Goal: Task Accomplishment & Management: Use online tool/utility

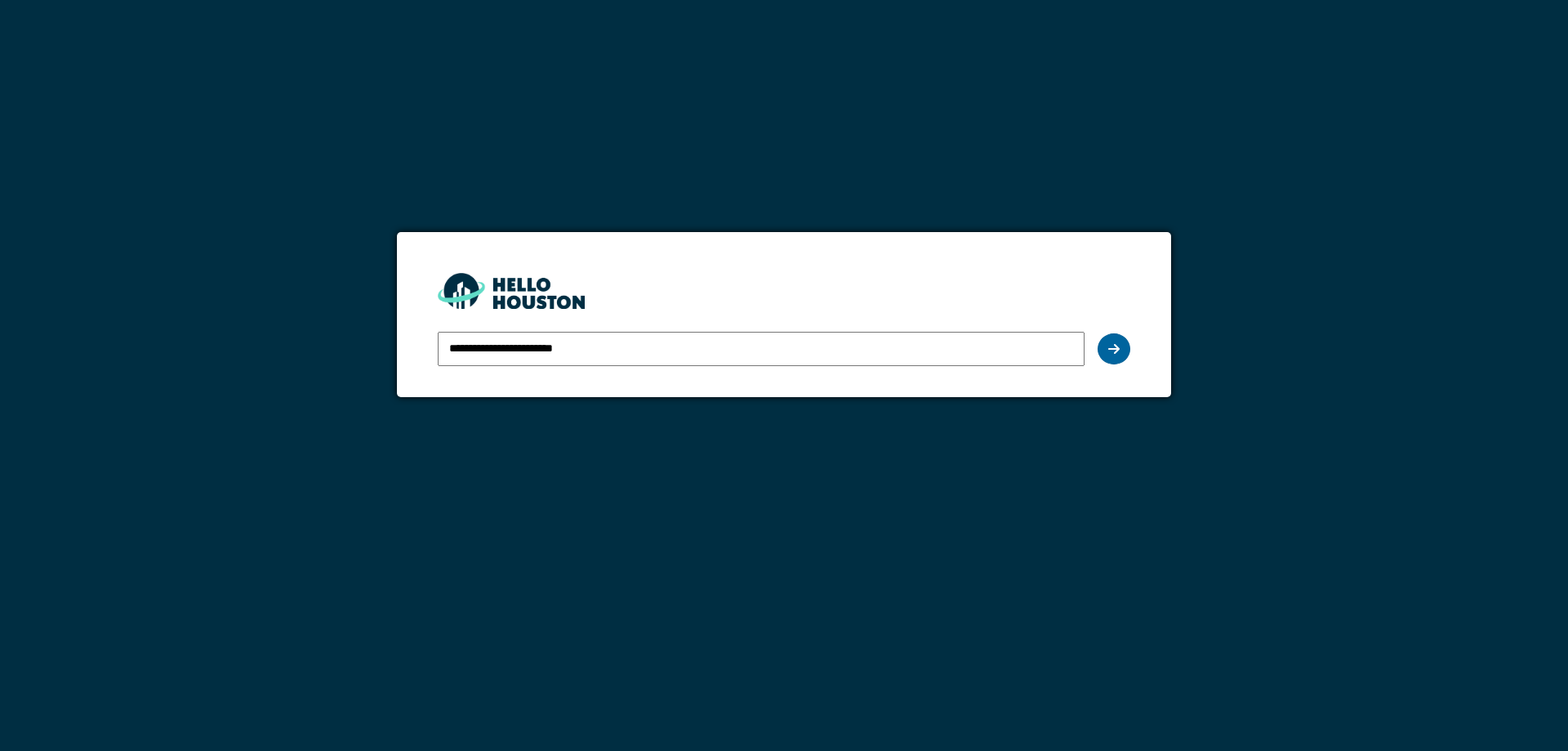
click at [1115, 351] on icon at bounding box center [1114, 349] width 12 height 13
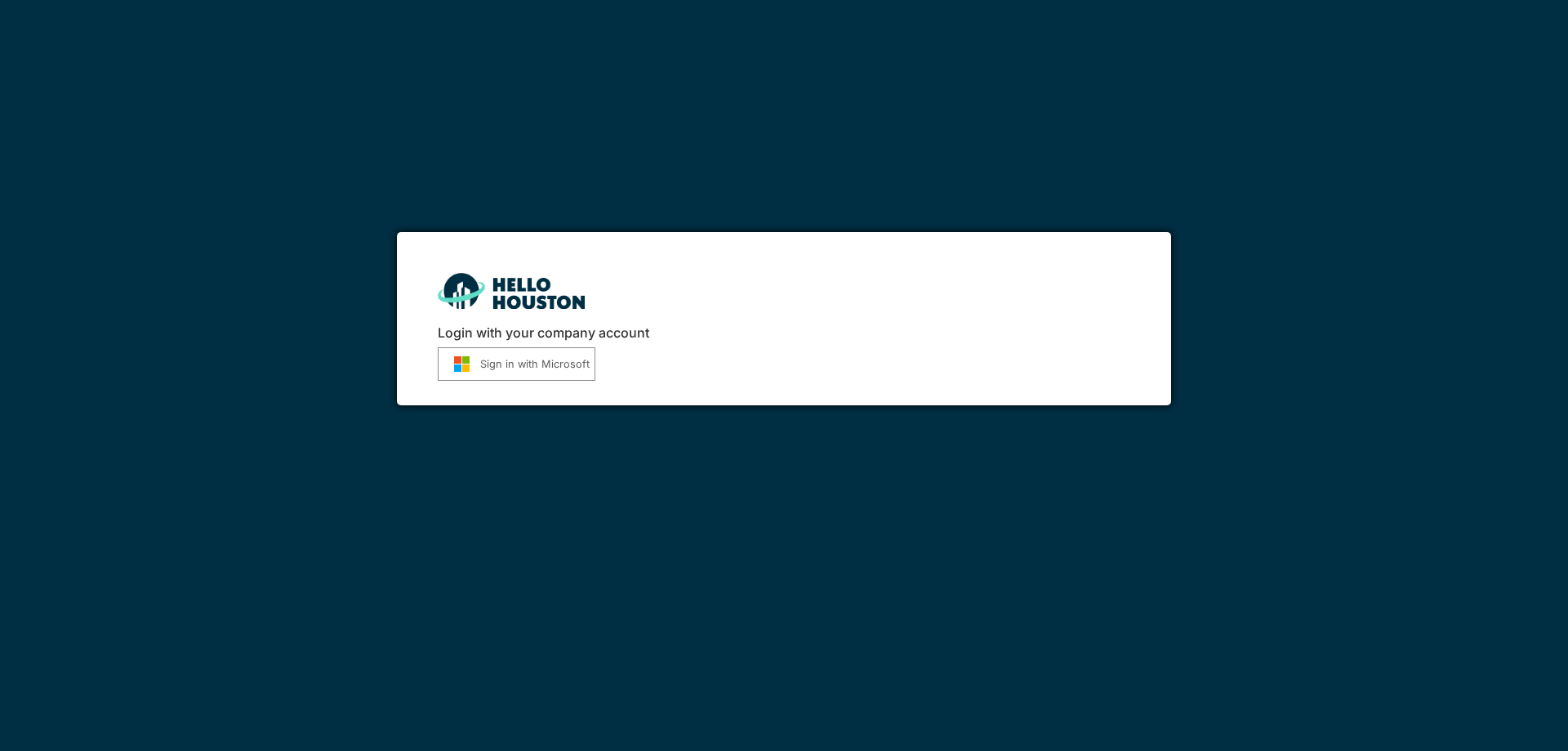
click at [509, 365] on button "Sign in with Microsoft" at bounding box center [516, 364] width 158 height 33
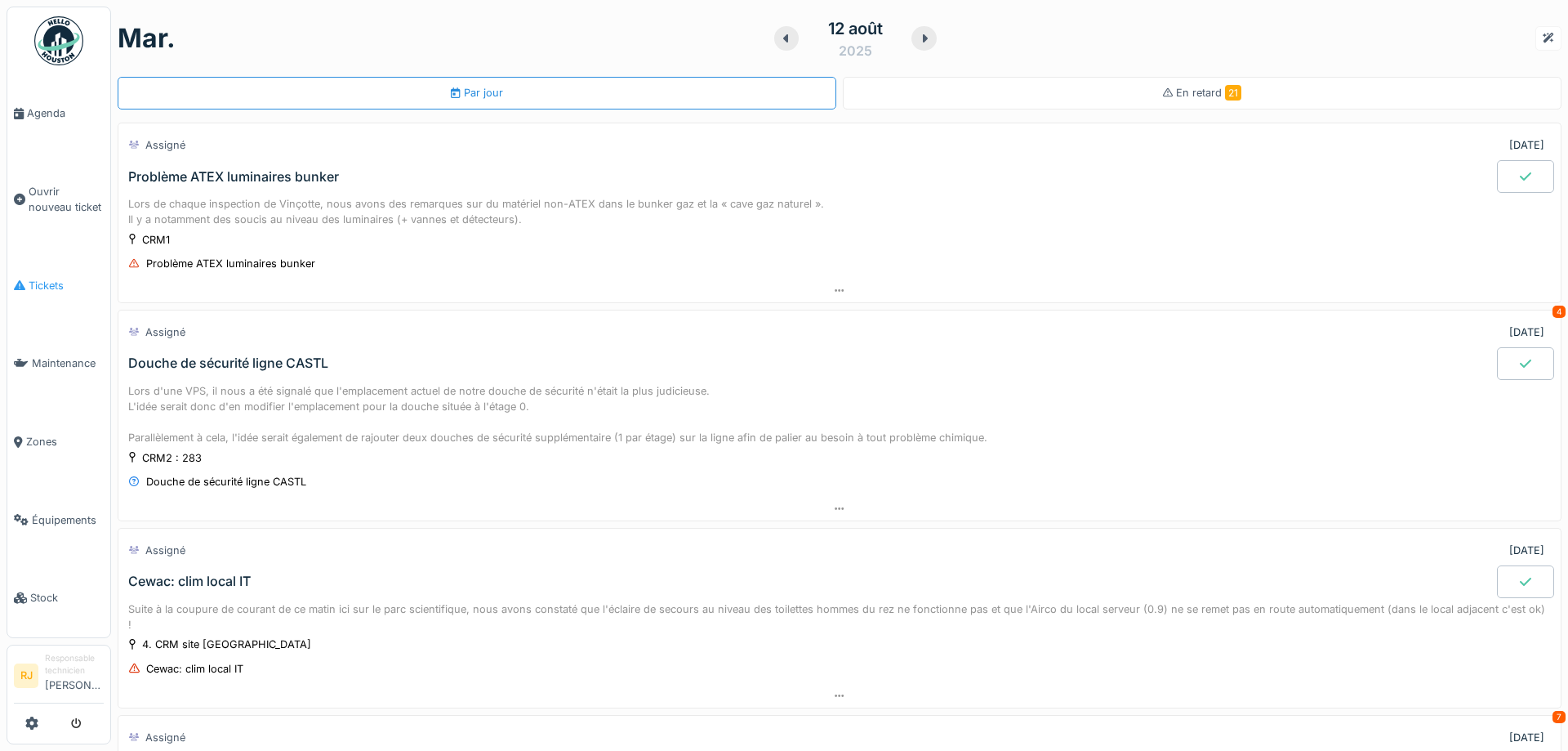
click at [54, 281] on span "Tickets" at bounding box center [66, 286] width 76 height 16
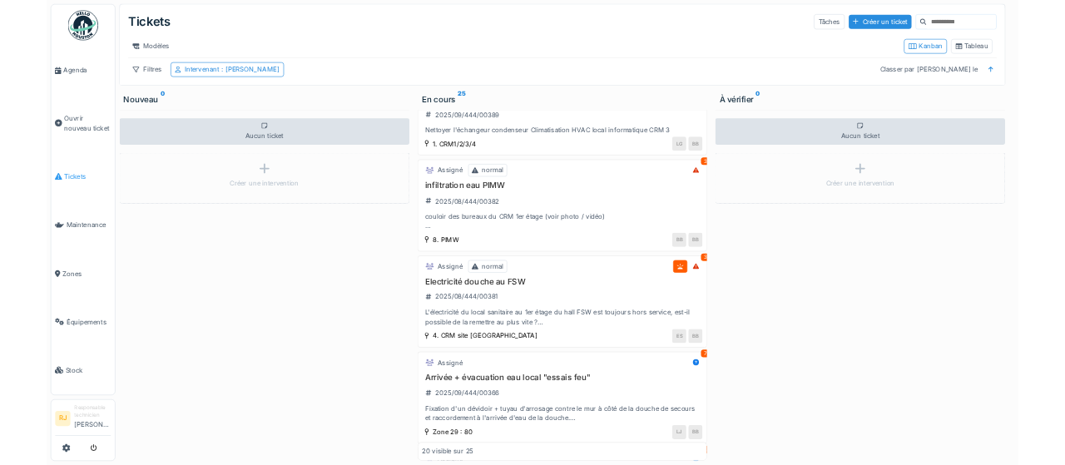
scroll to position [75, 0]
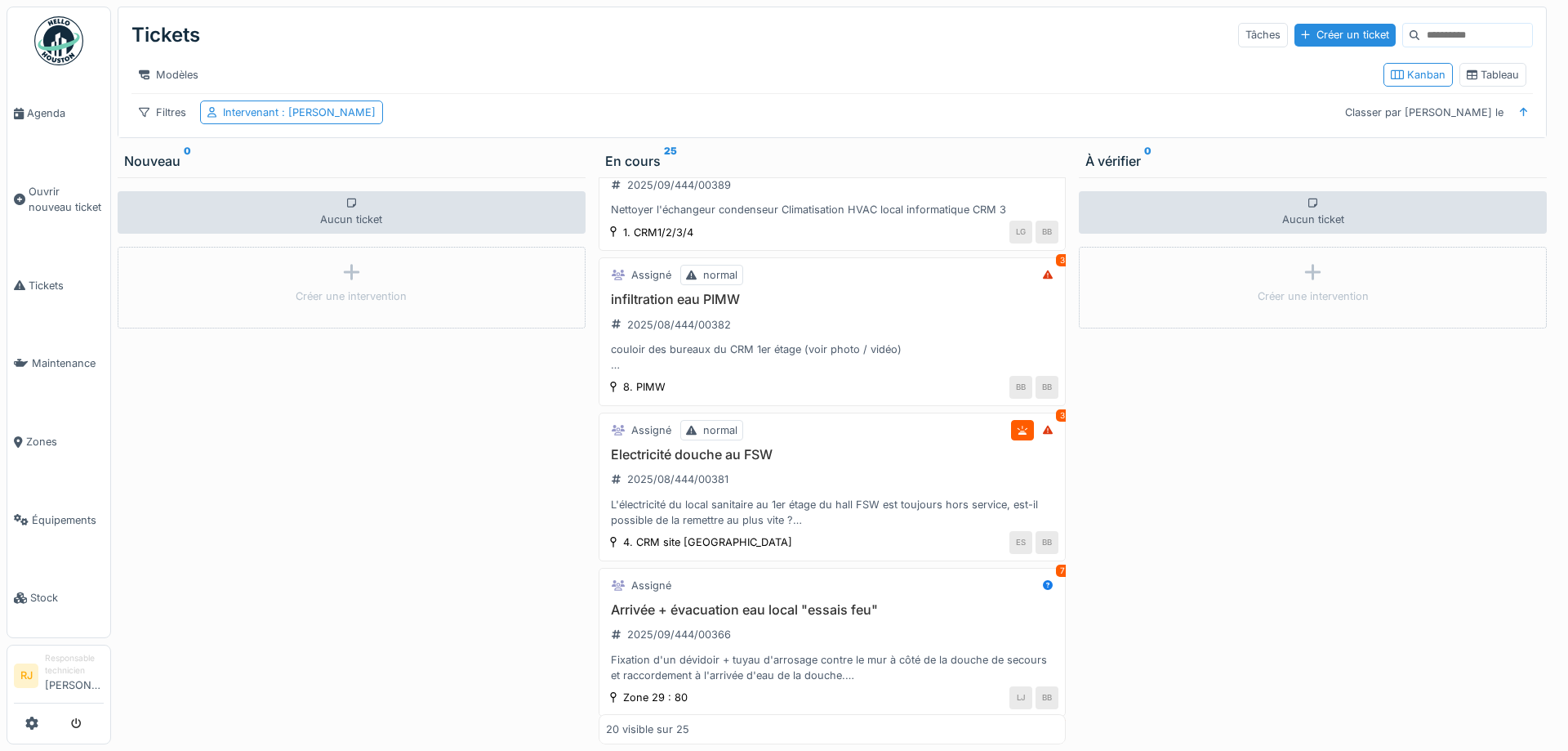
click at [1449, 417] on div "Aucun ticket Créer une intervention" at bounding box center [1313, 460] width 468 height 566
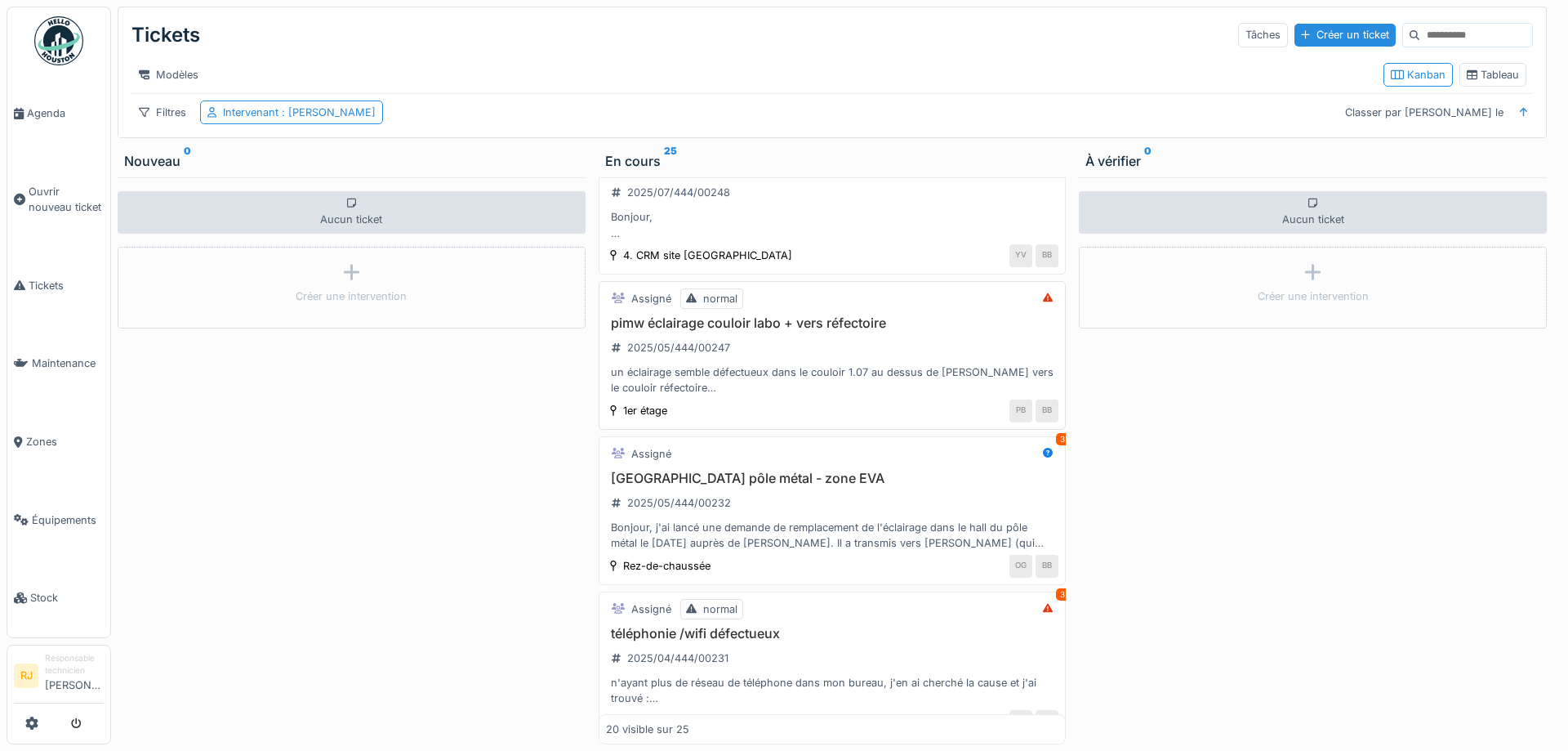
scroll to position [1618, 0]
click at [371, 446] on div "Aucun ticket Créer une intervention" at bounding box center [351, 460] width 468 height 566
click at [1286, 469] on div "Aucun ticket Créer une intervention" at bounding box center [1313, 460] width 468 height 566
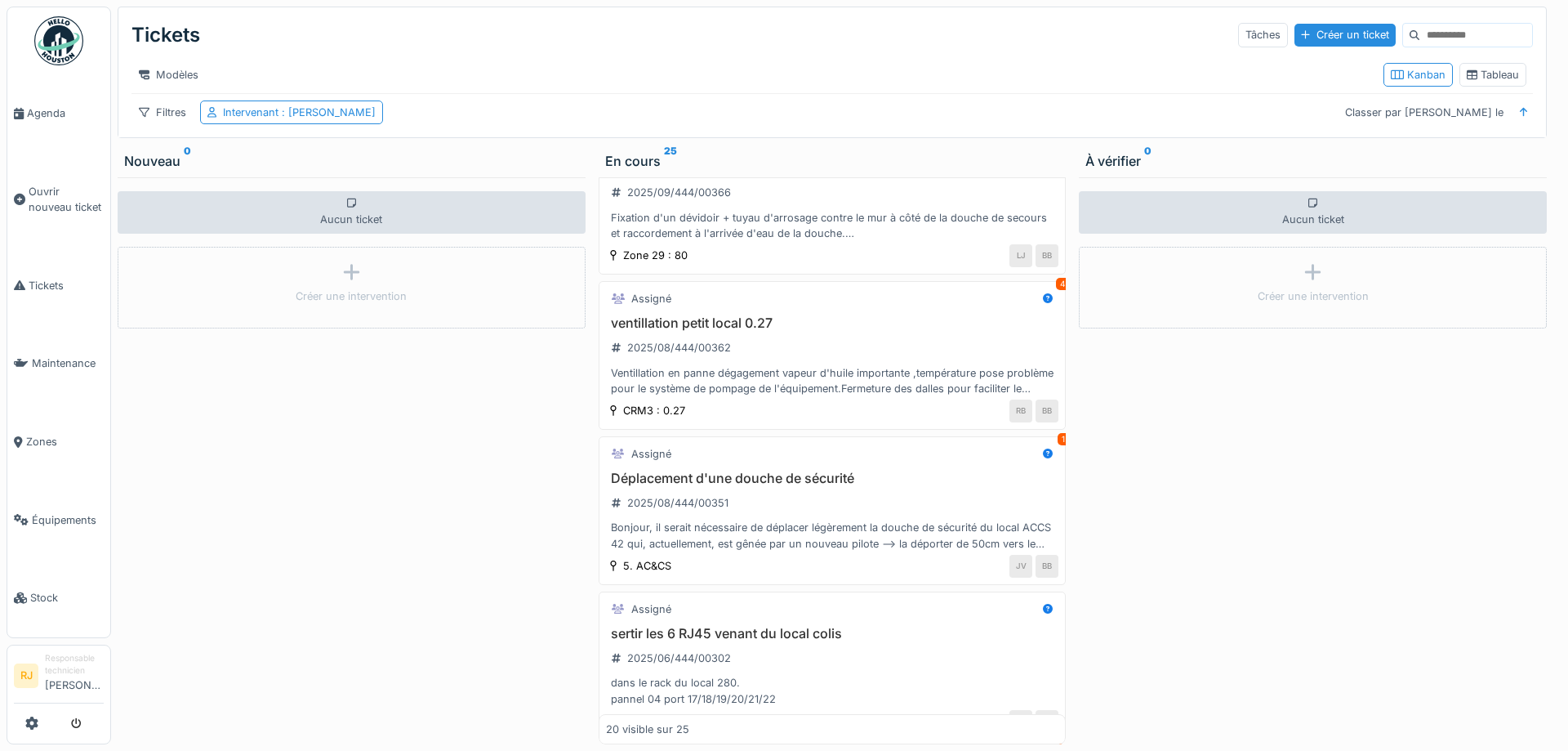
scroll to position [0, 0]
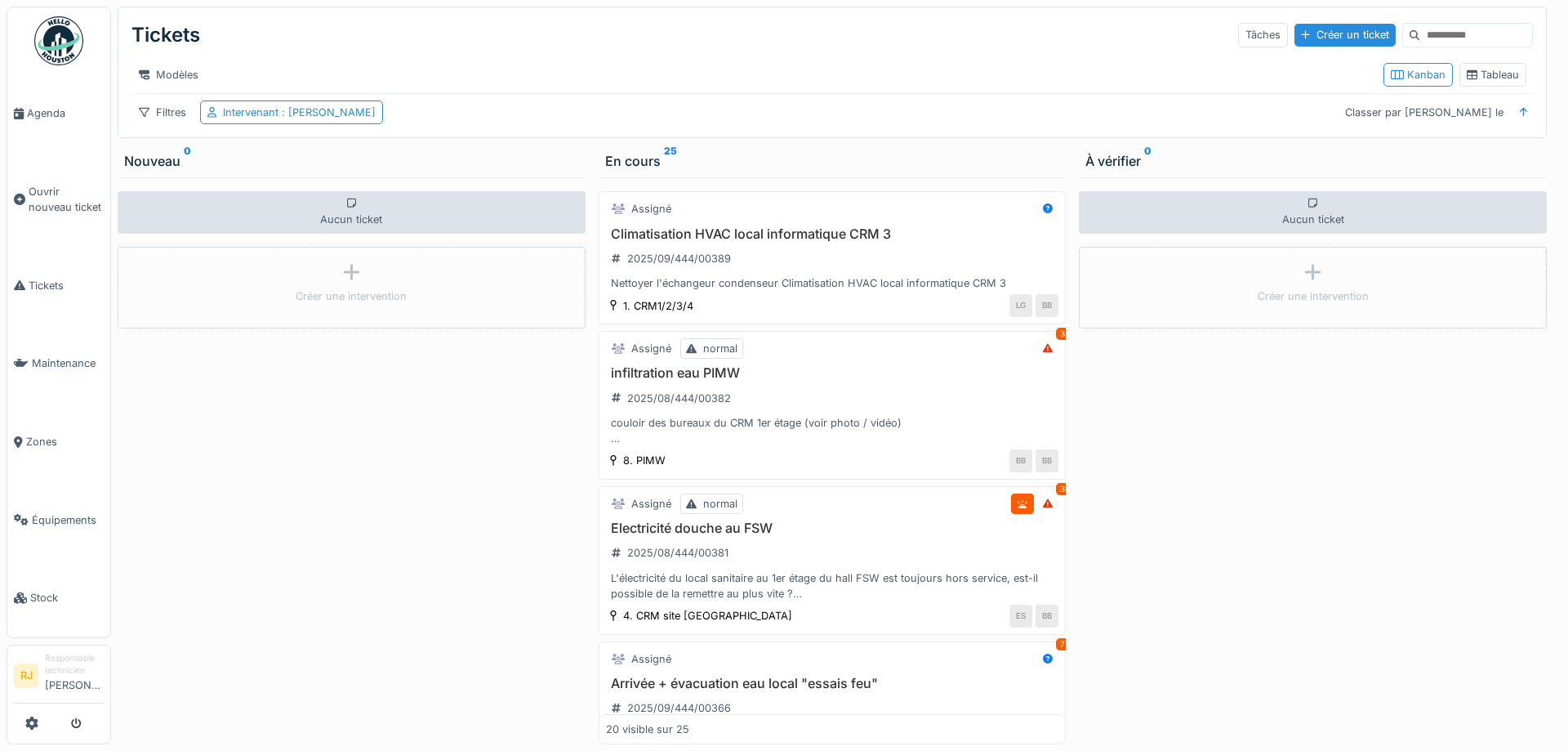
click at [235, 357] on div "Aucun ticket Créer une intervention" at bounding box center [351, 460] width 468 height 566
click at [1254, 397] on div "Aucun ticket Créer une intervention" at bounding box center [1313, 460] width 468 height 566
click at [468, 459] on div "Aucun ticket Créer une intervention" at bounding box center [351, 460] width 468 height 566
click at [1420, 415] on div "Aucun ticket Créer une intervention" at bounding box center [1313, 460] width 468 height 566
click at [394, 539] on div "Aucun ticket Créer une intervention" at bounding box center [351, 460] width 468 height 566
